Goal: Navigation & Orientation: Find specific page/section

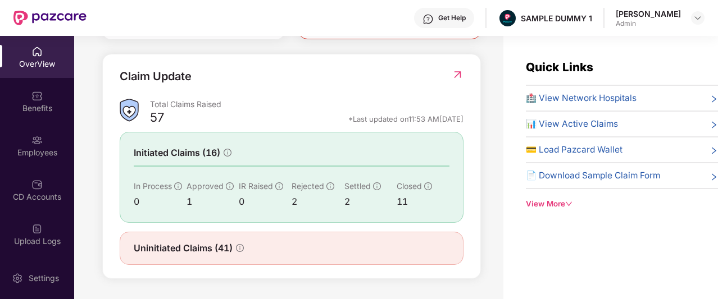
scroll to position [397, 0]
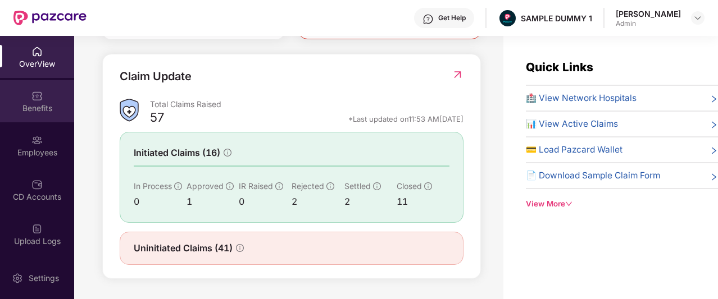
click at [27, 95] on div "Benefits" at bounding box center [37, 101] width 74 height 42
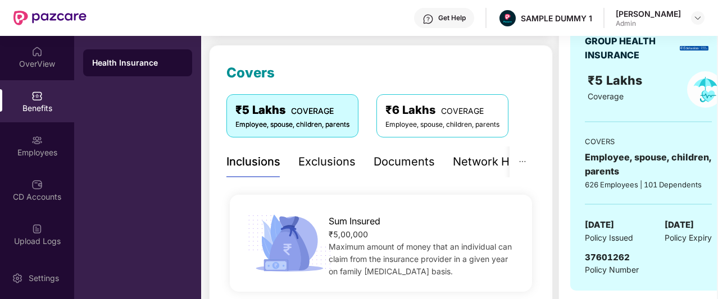
scroll to position [204, 0]
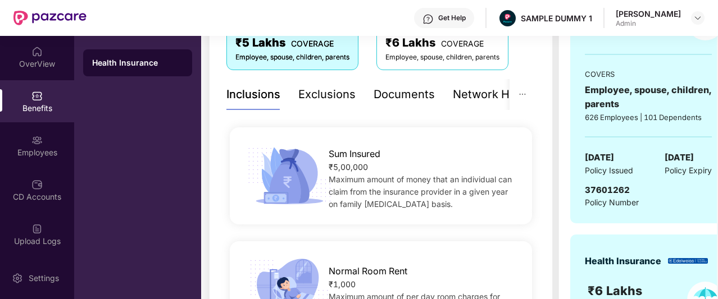
click at [330, 92] on div "Exclusions" at bounding box center [326, 94] width 57 height 17
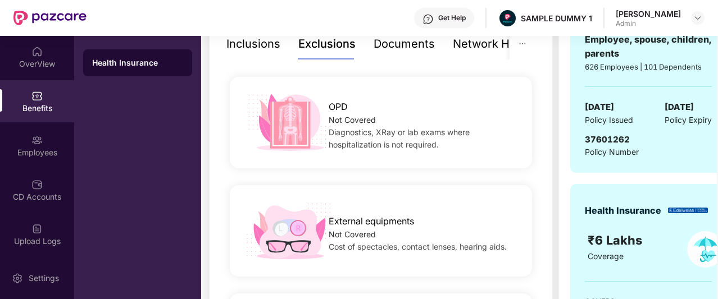
scroll to position [185, 0]
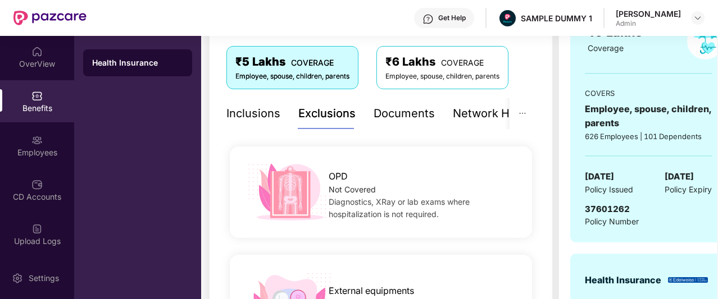
click at [400, 108] on div "Documents" at bounding box center [404, 113] width 61 height 17
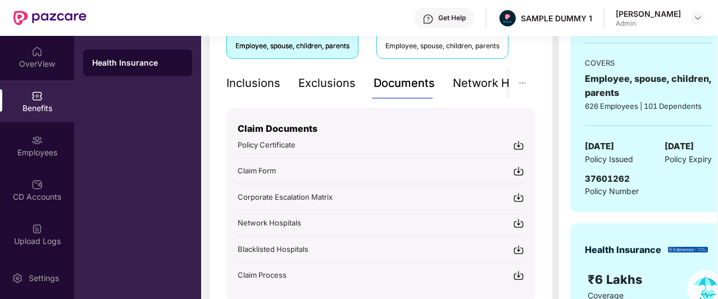
scroll to position [212, 0]
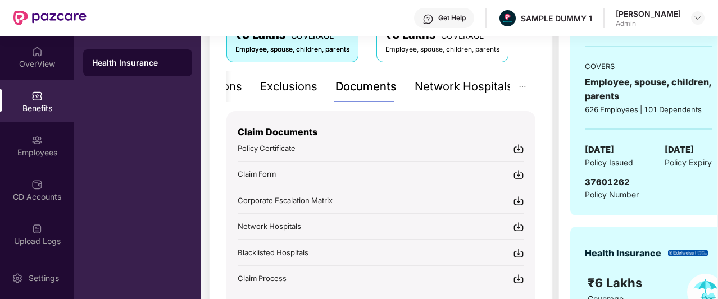
click at [481, 89] on div "Network Hospitals" at bounding box center [464, 86] width 98 height 17
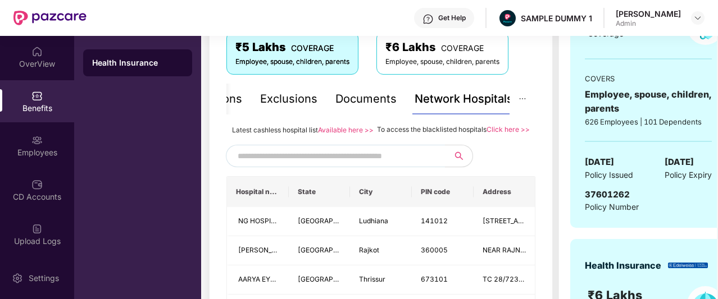
scroll to position [157, 0]
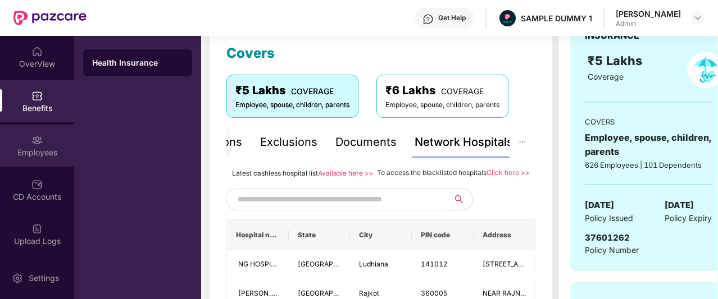
click at [38, 149] on div "Employees" at bounding box center [37, 152] width 74 height 11
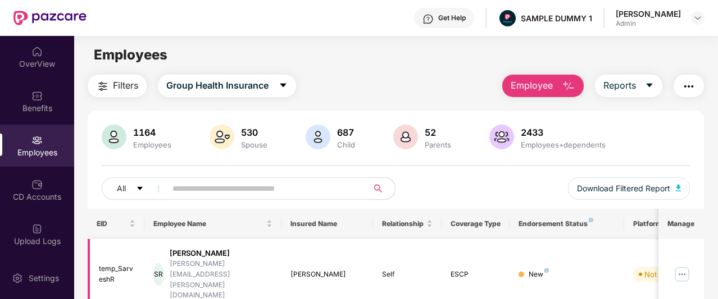
scroll to position [0, 0]
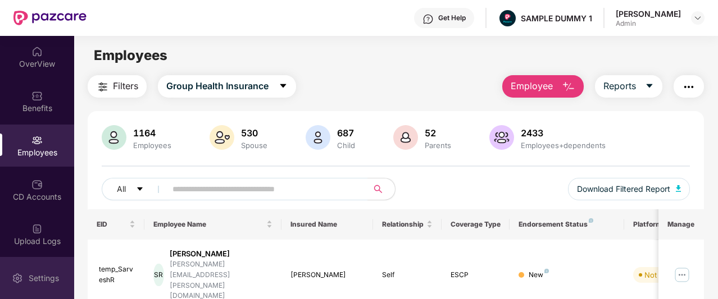
click at [40, 280] on div "Settings" at bounding box center [43, 278] width 37 height 11
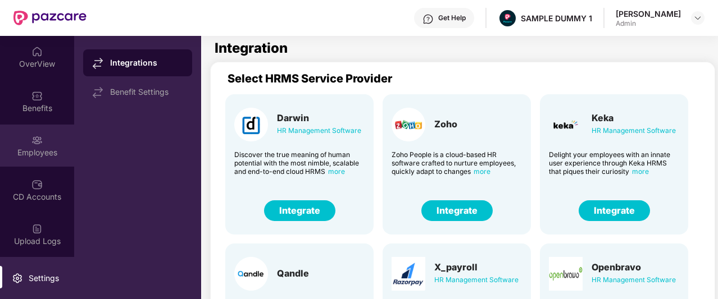
click at [37, 132] on div "Employees" at bounding box center [37, 146] width 74 height 42
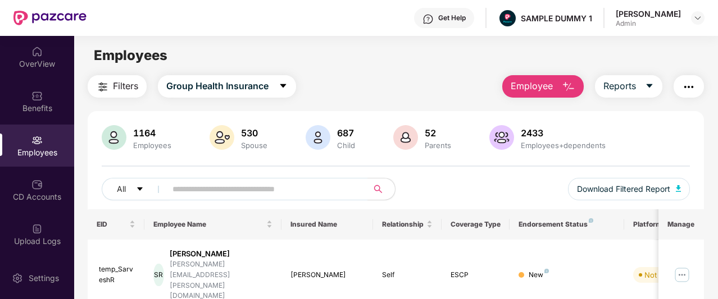
click at [552, 90] on span "Employee" at bounding box center [532, 86] width 42 height 14
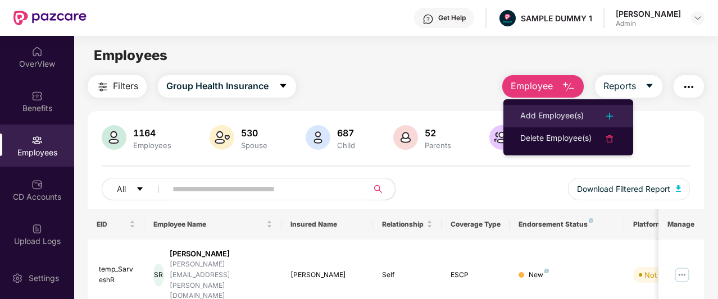
click at [538, 116] on div "Add Employee(s)" at bounding box center [551, 116] width 63 height 13
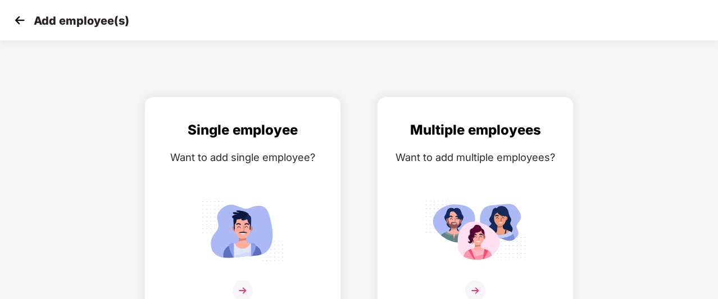
scroll to position [18, 0]
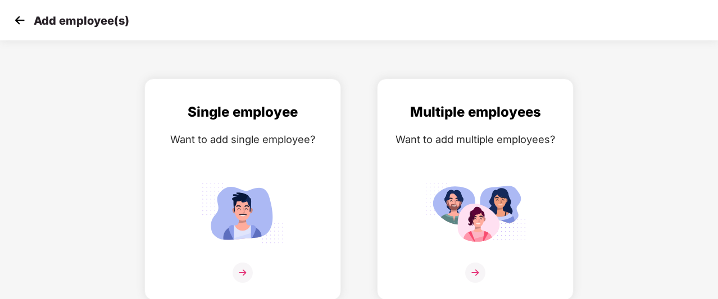
click at [18, 21] on img at bounding box center [19, 20] width 17 height 17
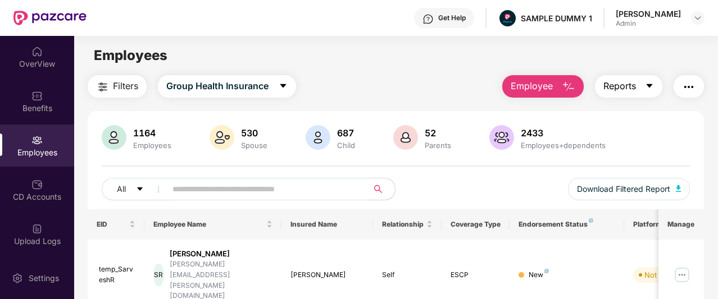
click at [626, 83] on span "Reports" at bounding box center [619, 86] width 33 height 14
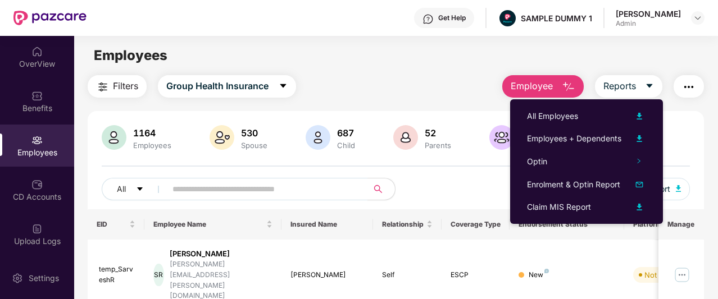
click at [443, 60] on div "Employees" at bounding box center [395, 55] width 643 height 21
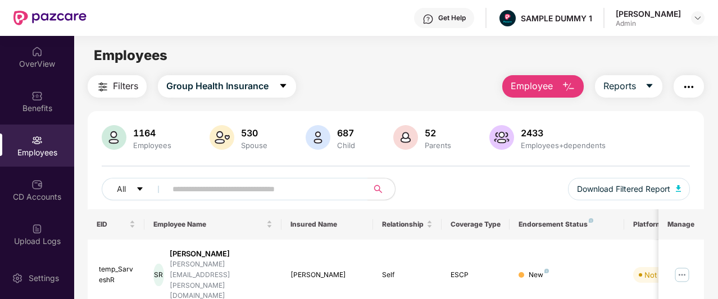
click at [690, 88] on img "button" at bounding box center [688, 86] width 13 height 13
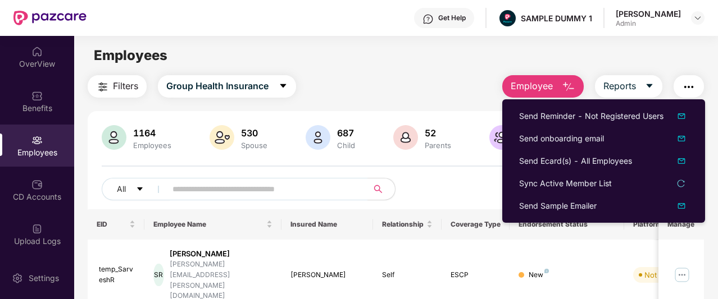
click at [413, 89] on div "Filters Group Health Insurance Employee Reports" at bounding box center [396, 86] width 616 height 22
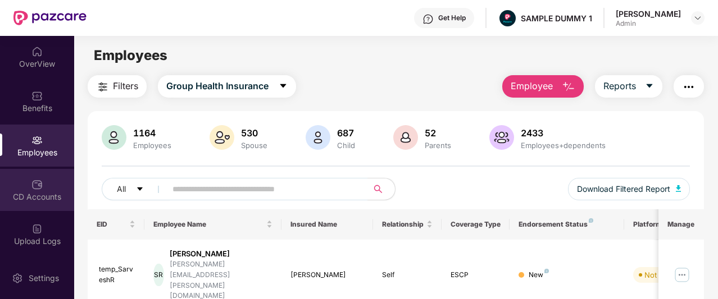
click at [39, 187] on img at bounding box center [36, 184] width 11 height 11
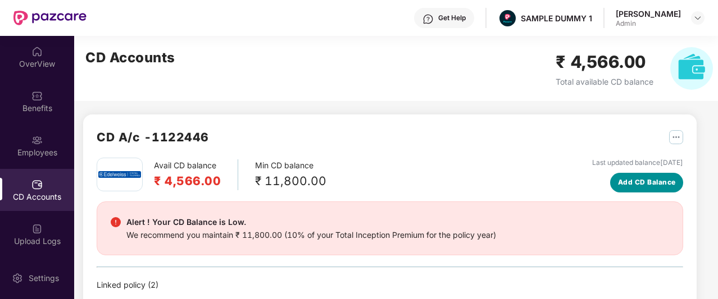
click at [648, 183] on span "Add CD Balance" at bounding box center [647, 182] width 58 height 11
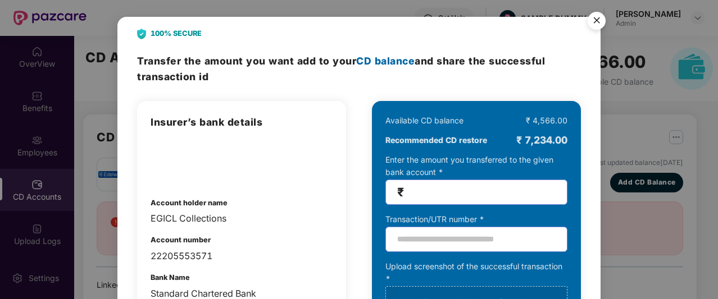
click at [592, 22] on img "Close" at bounding box center [596, 22] width 31 height 31
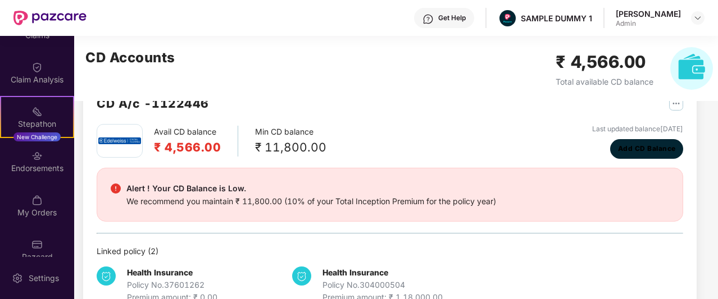
scroll to position [253, 0]
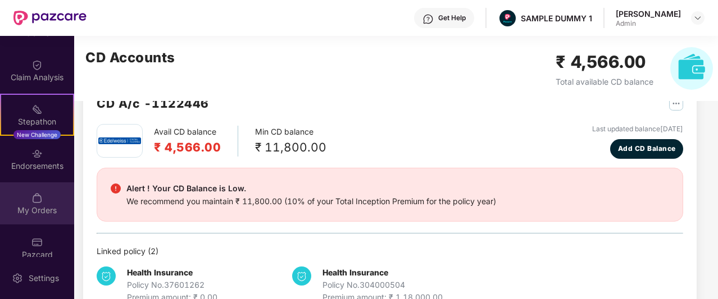
click at [40, 194] on img at bounding box center [36, 198] width 11 height 11
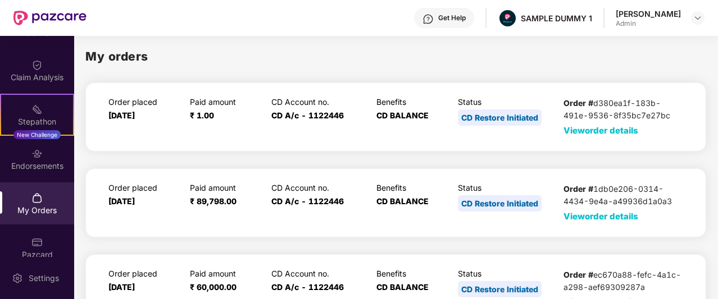
click at [589, 131] on span "View order details" at bounding box center [600, 130] width 75 height 11
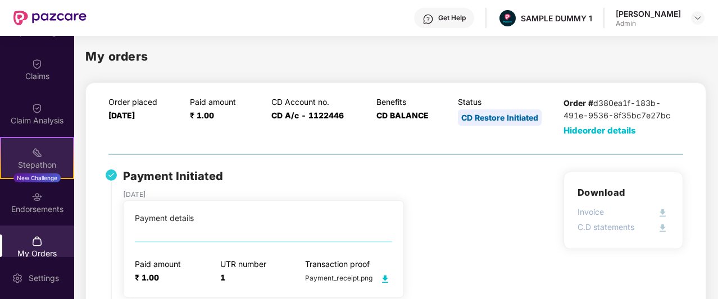
scroll to position [208, 0]
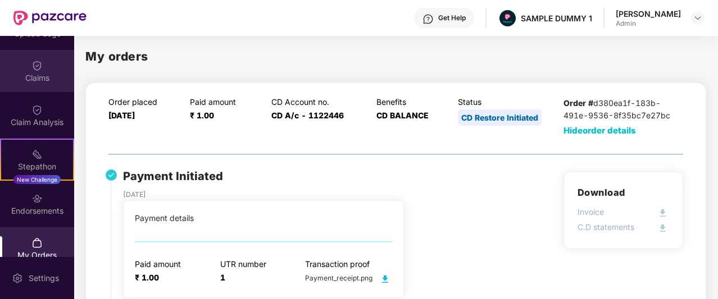
click at [44, 80] on div "Claims" at bounding box center [37, 77] width 74 height 11
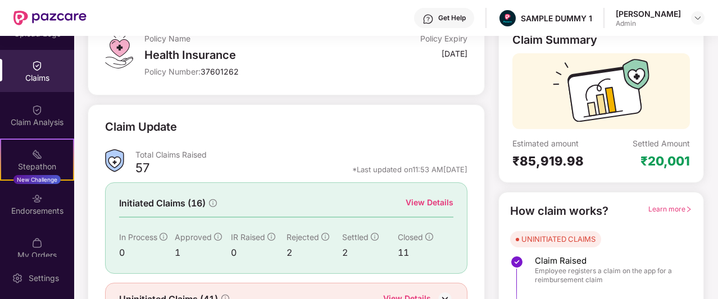
scroll to position [139, 0]
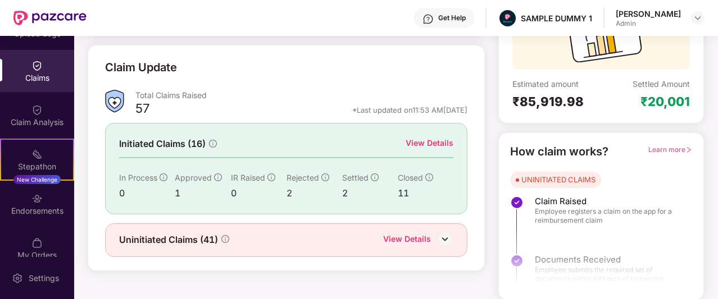
click at [405, 239] on div "View Details" at bounding box center [407, 240] width 48 height 15
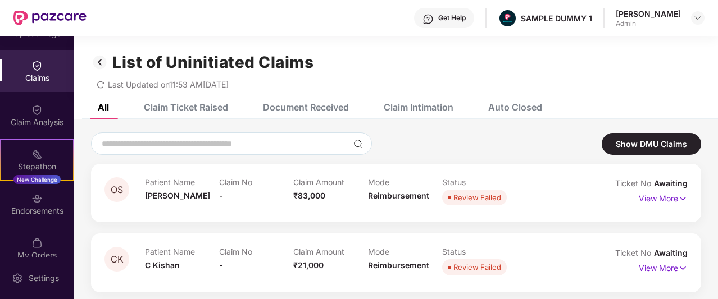
click at [204, 112] on div "Claim Ticket Raised" at bounding box center [186, 107] width 84 height 11
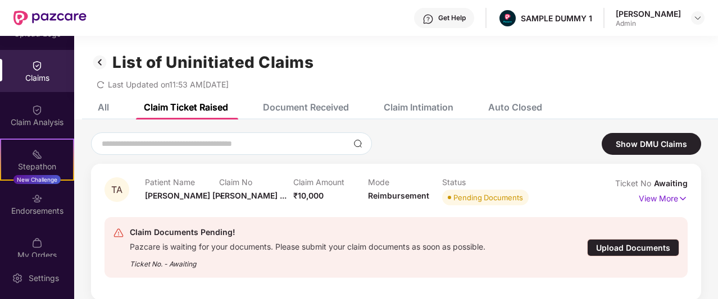
click at [300, 110] on div "Document Received" at bounding box center [306, 107] width 86 height 11
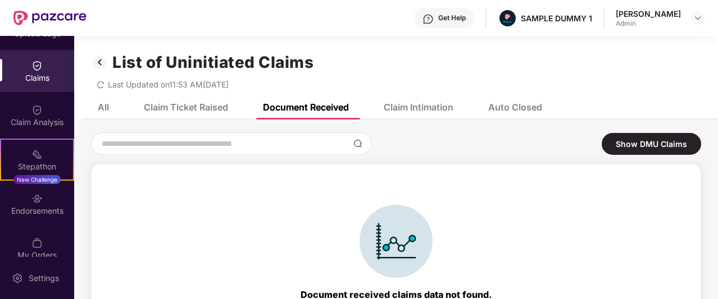
click at [515, 101] on div "Auto Closed" at bounding box center [506, 107] width 71 height 25
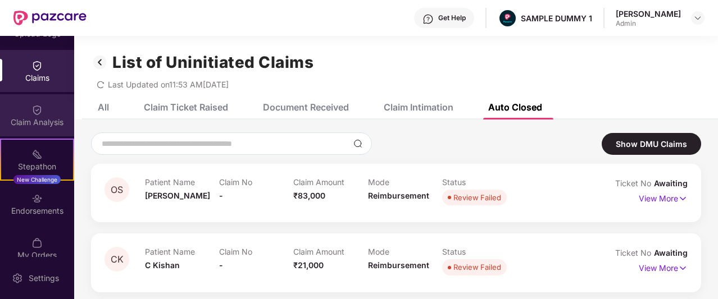
click at [47, 117] on div "Claim Analysis" at bounding box center [37, 122] width 74 height 11
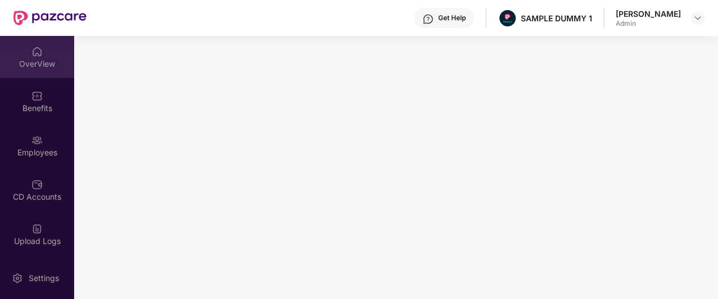
click at [25, 65] on div "OverView" at bounding box center [37, 63] width 74 height 11
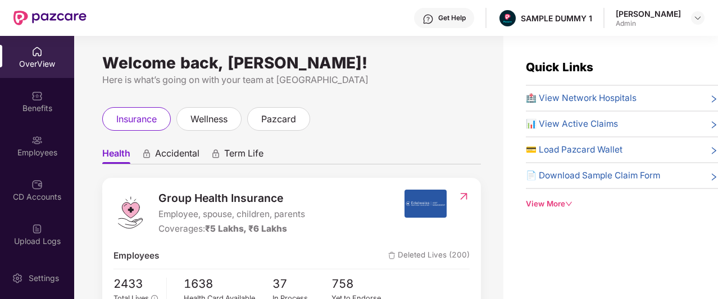
click at [453, 20] on div "Get Help" at bounding box center [452, 17] width 28 height 9
click at [347, 41] on div "Welcome back, Rahul Krishna! Here is what’s going on with your team at Pazcare …" at bounding box center [288, 174] width 429 height 277
